Goal: Task Accomplishment & Management: Use online tool/utility

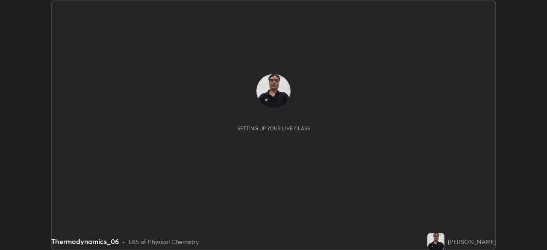
scroll to position [250, 546]
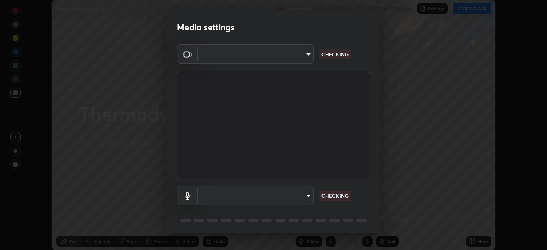
type input "d64d47ec9df49bf16df3be139c80778ada659e70263b5e9972ae33db9fa5459d"
type input "51a22c1431b769a8bb8d408626adf62a2672edeebd2159a8188921bb0d946e59"
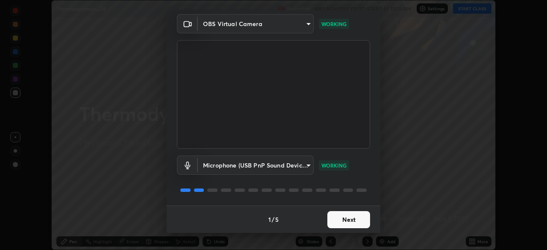
click at [340, 218] on button "Next" at bounding box center [348, 219] width 43 height 17
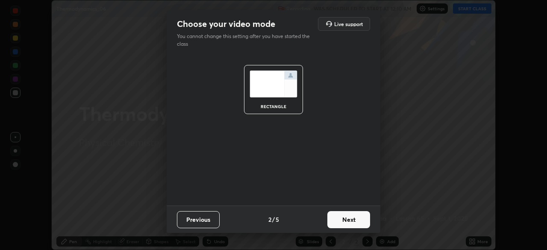
scroll to position [0, 0]
click at [340, 220] on button "Next" at bounding box center [348, 219] width 43 height 17
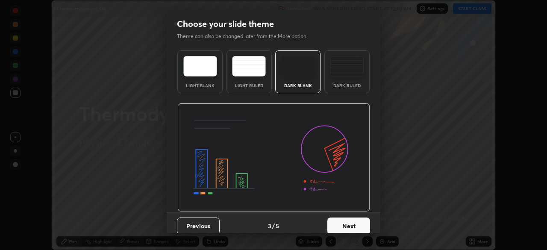
click at [340, 218] on button "Next" at bounding box center [348, 225] width 43 height 17
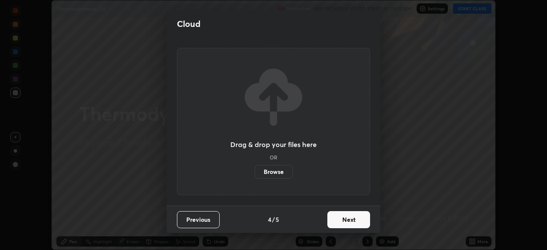
click at [341, 217] on button "Next" at bounding box center [348, 219] width 43 height 17
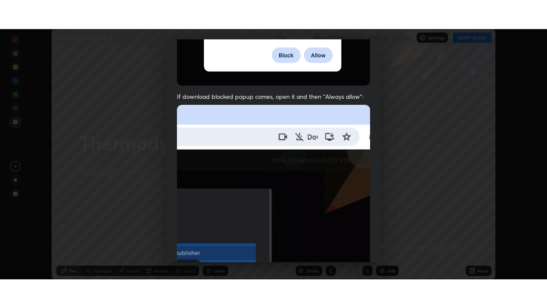
scroll to position [205, 0]
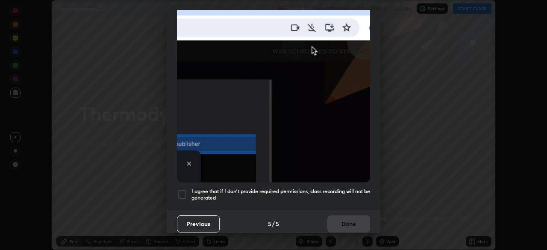
click at [182, 189] on div at bounding box center [182, 194] width 10 height 10
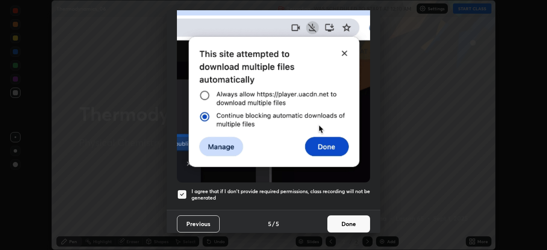
click at [343, 220] on button "Done" at bounding box center [348, 223] width 43 height 17
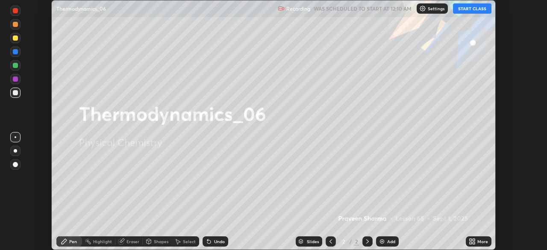
click at [466, 9] on button "START CLASS" at bounding box center [472, 8] width 38 height 10
click at [386, 243] on div "Add" at bounding box center [387, 241] width 23 height 10
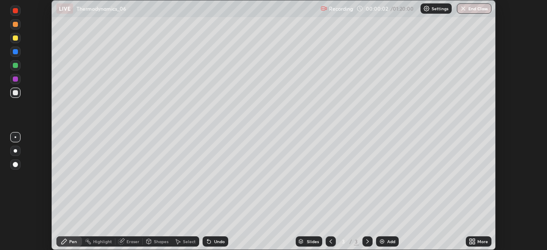
click at [473, 241] on icon at bounding box center [472, 241] width 7 height 7
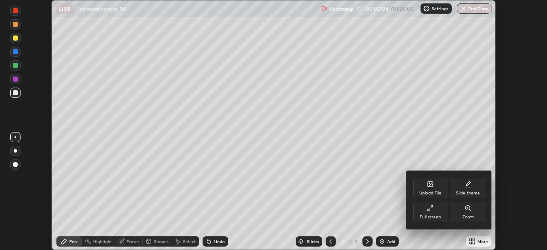
click at [428, 209] on icon at bounding box center [429, 210] width 2 height 2
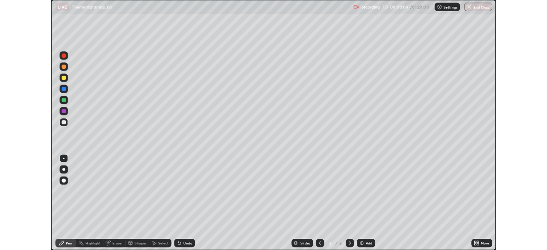
scroll to position [308, 547]
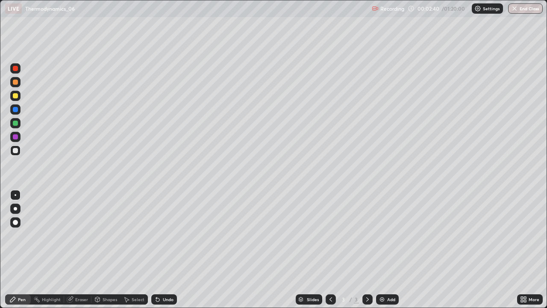
click at [156, 249] on icon at bounding box center [156, 297] width 1 height 1
click at [157, 249] on icon at bounding box center [157, 299] width 7 height 7
click at [166, 249] on div "Undo" at bounding box center [164, 299] width 26 height 10
click at [166, 249] on div "Undo" at bounding box center [168, 299] width 11 height 4
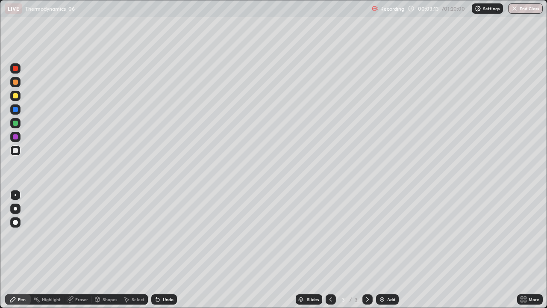
click at [164, 249] on div "Undo" at bounding box center [168, 299] width 11 height 4
click at [166, 249] on div "Undo" at bounding box center [168, 299] width 11 height 4
click at [167, 249] on div "Undo" at bounding box center [168, 299] width 11 height 4
click at [166, 249] on div "Undo" at bounding box center [168, 299] width 11 height 4
click at [167, 249] on div "Undo" at bounding box center [164, 299] width 26 height 10
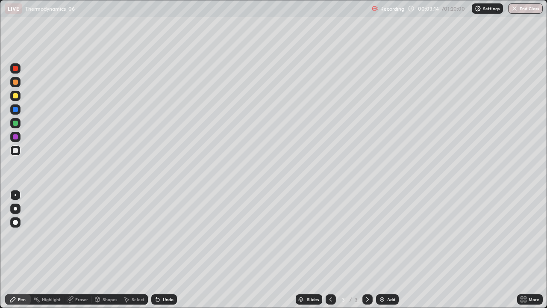
click at [168, 249] on div "Undo" at bounding box center [164, 299] width 26 height 10
click at [18, 96] on div at bounding box center [15, 95] width 5 height 5
click at [18, 150] on div at bounding box center [15, 150] width 10 height 10
click at [16, 96] on div at bounding box center [15, 95] width 5 height 5
click at [384, 249] on img at bounding box center [381, 299] width 7 height 7
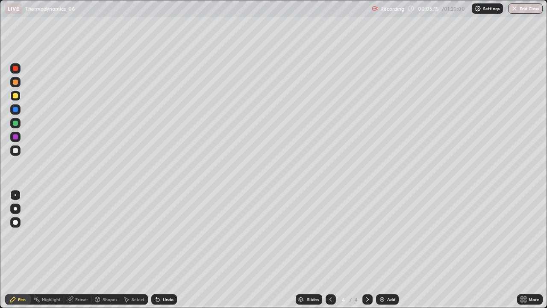
click at [156, 249] on icon at bounding box center [157, 299] width 3 height 3
click at [158, 249] on icon at bounding box center [157, 299] width 7 height 7
click at [156, 249] on icon at bounding box center [157, 299] width 3 height 3
click at [331, 249] on div at bounding box center [330, 299] width 10 height 10
click at [366, 249] on icon at bounding box center [367, 299] width 7 height 7
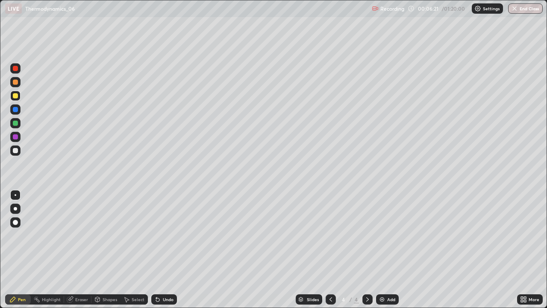
click at [16, 149] on div at bounding box center [15, 150] width 5 height 5
click at [158, 249] on icon at bounding box center [157, 299] width 3 height 3
click at [156, 249] on icon at bounding box center [157, 299] width 3 height 3
click at [15, 82] on div at bounding box center [15, 81] width 5 height 5
click at [381, 249] on img at bounding box center [381, 299] width 7 height 7
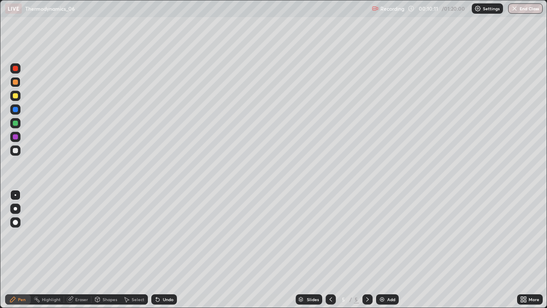
click at [16, 150] on div at bounding box center [15, 150] width 5 height 5
click at [156, 249] on icon at bounding box center [157, 299] width 3 height 3
click at [155, 249] on icon at bounding box center [157, 299] width 7 height 7
click at [167, 249] on div "Undo" at bounding box center [168, 299] width 11 height 4
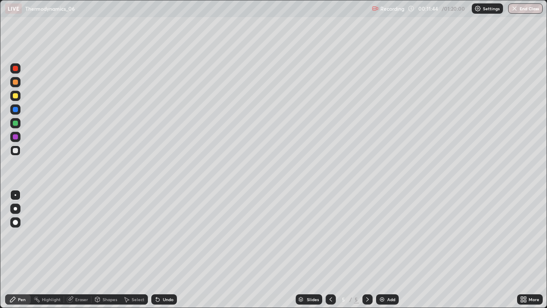
click at [170, 249] on div "Undo" at bounding box center [168, 299] width 11 height 4
click at [168, 249] on div "Undo" at bounding box center [168, 299] width 11 height 4
click at [159, 249] on icon at bounding box center [157, 299] width 7 height 7
click at [158, 249] on icon at bounding box center [157, 299] width 3 height 3
click at [156, 249] on icon at bounding box center [157, 299] width 3 height 3
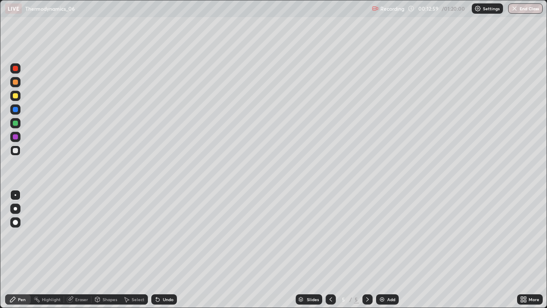
click at [16, 94] on div at bounding box center [15, 95] width 5 height 5
click at [156, 249] on icon at bounding box center [156, 297] width 1 height 1
click at [15, 109] on div at bounding box center [15, 109] width 5 height 5
click at [330, 249] on icon at bounding box center [330, 299] width 7 height 7
click at [366, 249] on icon at bounding box center [367, 299] width 7 height 7
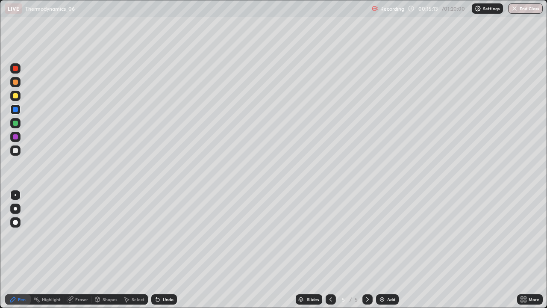
click at [382, 249] on img at bounding box center [381, 299] width 7 height 7
click at [16, 150] on div at bounding box center [15, 150] width 5 height 5
click at [79, 249] on div "Eraser" at bounding box center [77, 299] width 27 height 10
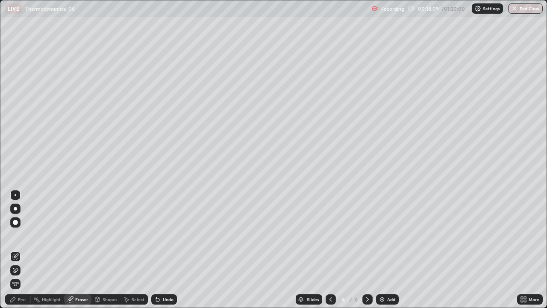
click at [23, 249] on div "Pen" at bounding box center [18, 299] width 26 height 10
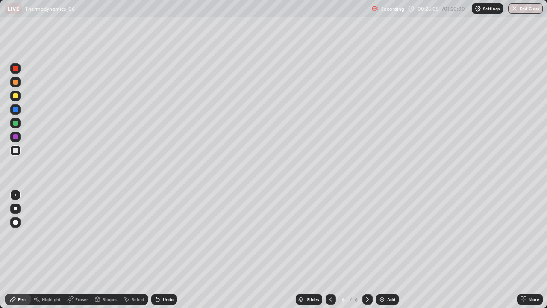
click at [381, 249] on img at bounding box center [381, 299] width 7 height 7
click at [220, 41] on button "Undo" at bounding box center [230, 43] width 25 height 10
click at [156, 249] on icon at bounding box center [156, 297] width 1 height 1
click at [16, 96] on div at bounding box center [15, 95] width 5 height 5
click at [18, 122] on div at bounding box center [15, 122] width 5 height 5
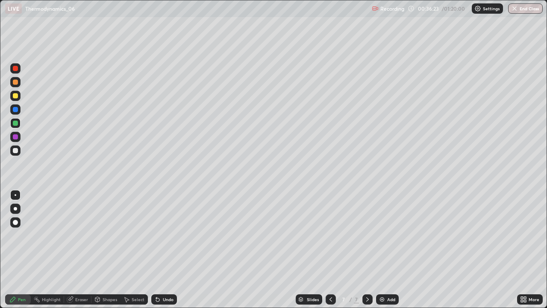
click at [379, 249] on img at bounding box center [381, 299] width 7 height 7
click at [15, 150] on div at bounding box center [15, 150] width 5 height 5
click at [156, 249] on icon at bounding box center [156, 297] width 1 height 1
click at [74, 249] on div "Eraser" at bounding box center [77, 299] width 27 height 10
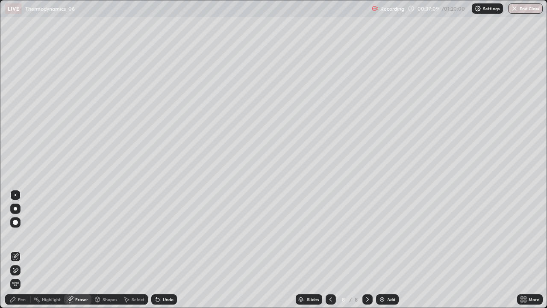
click at [21, 249] on div "Pen" at bounding box center [22, 299] width 8 height 4
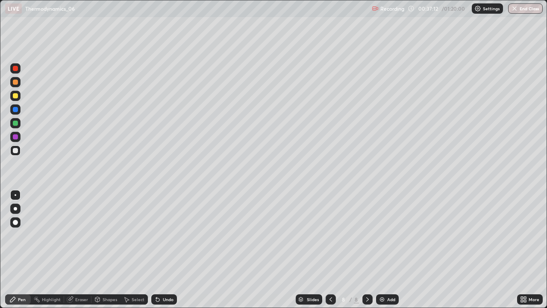
click at [16, 96] on div at bounding box center [15, 95] width 5 height 5
click at [19, 152] on div at bounding box center [15, 150] width 10 height 10
click at [170, 249] on div "Undo" at bounding box center [168, 299] width 11 height 4
click at [173, 249] on div "Undo" at bounding box center [164, 299] width 26 height 10
click at [169, 249] on div "Undo" at bounding box center [164, 299] width 26 height 10
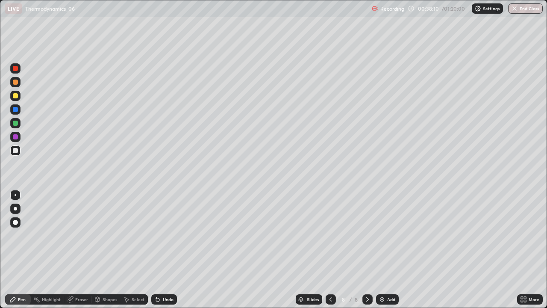
click at [169, 249] on div "Undo" at bounding box center [164, 299] width 26 height 10
click at [382, 249] on img at bounding box center [381, 299] width 7 height 7
click at [168, 249] on div "Undo" at bounding box center [168, 299] width 11 height 4
click at [165, 249] on div "Undo" at bounding box center [164, 299] width 26 height 10
click at [166, 249] on div "Undo" at bounding box center [164, 299] width 26 height 10
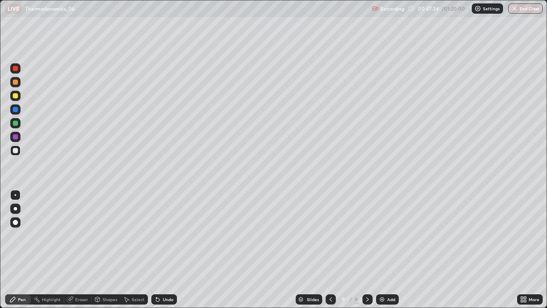
click at [15, 96] on div at bounding box center [15, 95] width 5 height 5
click at [164, 249] on div "Undo" at bounding box center [168, 299] width 11 height 4
click at [167, 249] on div "Undo" at bounding box center [168, 299] width 11 height 4
click at [166, 249] on div "Undo" at bounding box center [168, 299] width 11 height 4
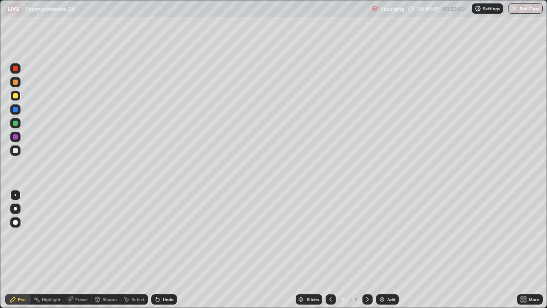
click at [382, 249] on img at bounding box center [381, 299] width 7 height 7
click at [16, 149] on div at bounding box center [15, 150] width 5 height 5
click at [380, 249] on img at bounding box center [381, 299] width 7 height 7
click at [157, 249] on icon at bounding box center [157, 299] width 3 height 3
click at [387, 249] on div "Add" at bounding box center [391, 299] width 8 height 4
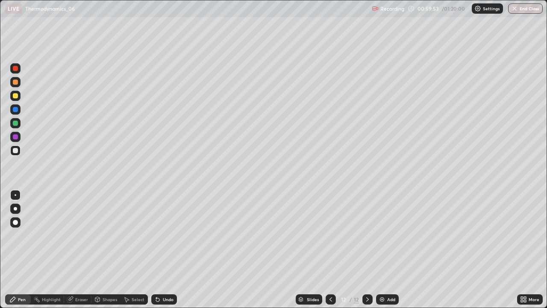
click at [17, 94] on div at bounding box center [15, 95] width 5 height 5
click at [15, 151] on div at bounding box center [15, 150] width 5 height 5
click at [16, 92] on div at bounding box center [15, 96] width 10 height 10
click at [168, 249] on div "Undo" at bounding box center [164, 299] width 26 height 10
click at [381, 249] on img at bounding box center [381, 299] width 7 height 7
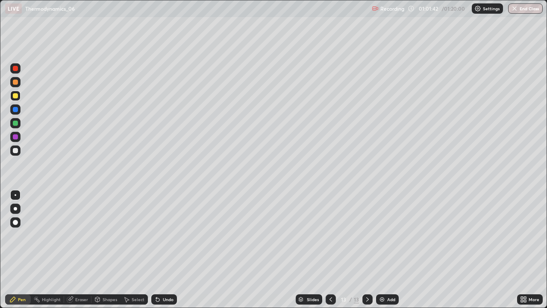
click at [19, 151] on div at bounding box center [15, 150] width 10 height 10
click at [161, 249] on div "Undo" at bounding box center [164, 299] width 26 height 10
click at [163, 249] on div "Undo" at bounding box center [168, 299] width 11 height 4
click at [160, 249] on div "Undo" at bounding box center [164, 299] width 26 height 10
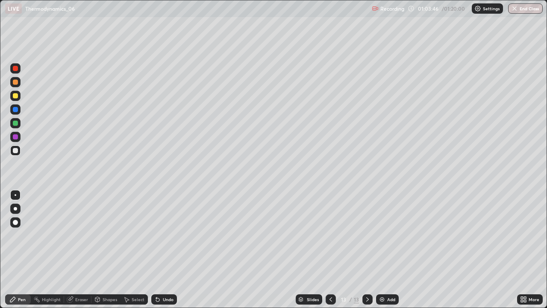
click at [156, 249] on icon at bounding box center [157, 299] width 3 height 3
click at [171, 249] on div "Undo" at bounding box center [164, 299] width 26 height 10
click at [524, 8] on button "End Class" at bounding box center [526, 8] width 34 height 10
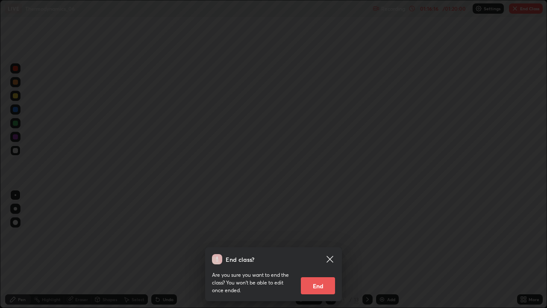
click at [320, 249] on button "End" at bounding box center [318, 285] width 34 height 17
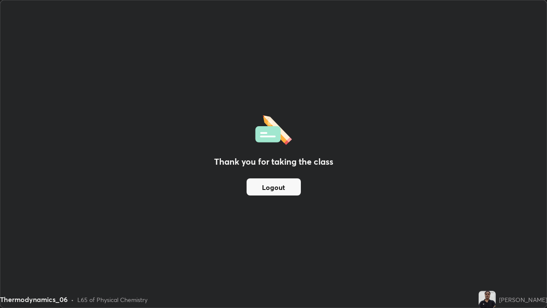
click at [332, 195] on div "Thank you for taking the class Logout" at bounding box center [273, 153] width 546 height 307
click at [286, 188] on button "Logout" at bounding box center [273, 186] width 54 height 17
click at [287, 184] on button "Logout" at bounding box center [273, 186] width 54 height 17
click at [291, 188] on button "Logout" at bounding box center [273, 186] width 54 height 17
click at [290, 185] on button "Logout" at bounding box center [273, 186] width 54 height 17
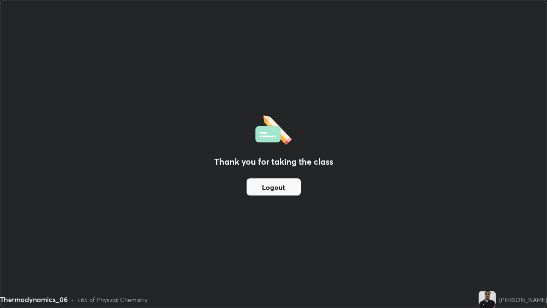
click at [289, 185] on button "Logout" at bounding box center [273, 186] width 54 height 17
click at [273, 188] on button "Logout" at bounding box center [273, 186] width 54 height 17
click at [273, 186] on button "Logout" at bounding box center [273, 186] width 54 height 17
click at [275, 185] on button "Logout" at bounding box center [273, 186] width 54 height 17
click at [277, 185] on button "Logout" at bounding box center [273, 186] width 54 height 17
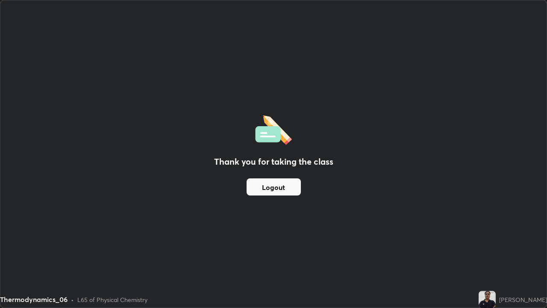
click at [277, 185] on button "Logout" at bounding box center [273, 186] width 54 height 17
click at [279, 184] on button "Logout" at bounding box center [273, 186] width 54 height 17
click at [281, 183] on button "Logout" at bounding box center [273, 186] width 54 height 17
click at [283, 184] on button "Logout" at bounding box center [273, 186] width 54 height 17
click at [289, 185] on button "Logout" at bounding box center [273, 186] width 54 height 17
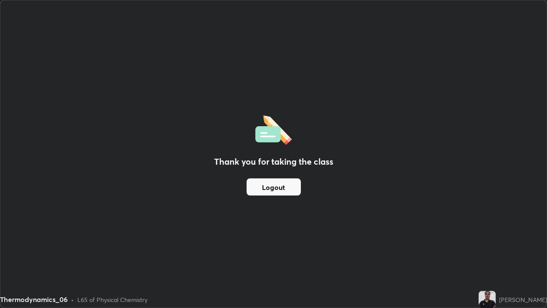
click at [293, 186] on button "Logout" at bounding box center [273, 186] width 54 height 17
click at [489, 249] on img at bounding box center [486, 298] width 17 height 17
click at [511, 249] on div "[PERSON_NAME]" at bounding box center [523, 299] width 48 height 9
click at [500, 249] on div "[PERSON_NAME]" at bounding box center [512, 298] width 68 height 17
click at [501, 249] on div "[PERSON_NAME]" at bounding box center [523, 299] width 48 height 9
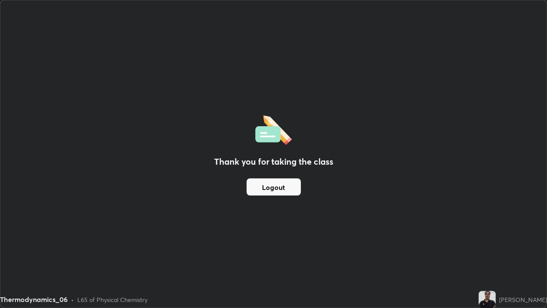
click at [499, 249] on div "[PERSON_NAME]" at bounding box center [512, 298] width 68 height 17
click at [275, 178] on button "Logout" at bounding box center [273, 186] width 54 height 17
click at [276, 179] on button "Logout" at bounding box center [273, 186] width 54 height 17
click at [279, 181] on button "Logout" at bounding box center [273, 186] width 54 height 17
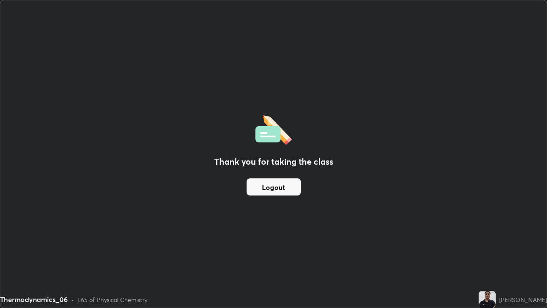
click at [283, 184] on button "Logout" at bounding box center [273, 186] width 54 height 17
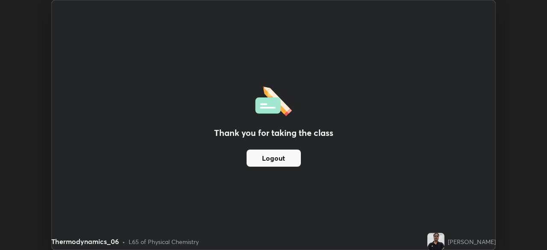
scroll to position [42462, 42165]
